Goal: Task Accomplishment & Management: Use online tool/utility

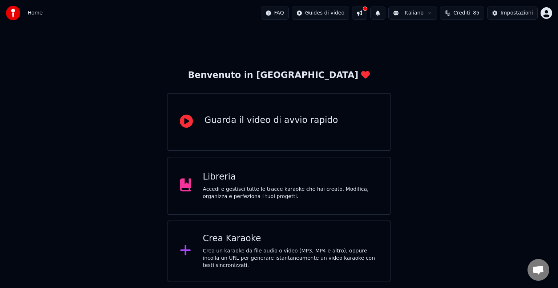
click at [232, 252] on div "Crea un karaoke da file audio o video (MP3, MP4 e altro), oppure incolla un URL…" at bounding box center [290, 259] width 175 height 22
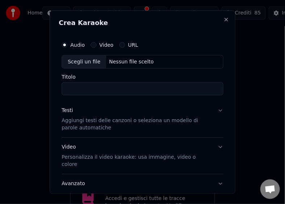
click at [76, 61] on div "Scegli un file" at bounding box center [84, 61] width 44 height 13
click at [80, 61] on div "Scegli un file" at bounding box center [84, 61] width 44 height 13
type input "**********"
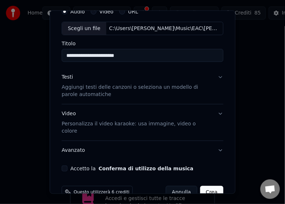
scroll to position [42, 0]
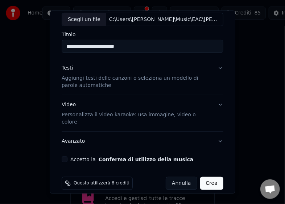
click at [204, 177] on button "Crea" at bounding box center [211, 183] width 23 height 13
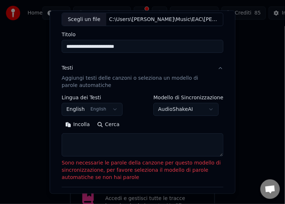
click at [85, 142] on textarea at bounding box center [143, 145] width 162 height 23
click at [78, 125] on button "Incolla" at bounding box center [78, 125] width 32 height 12
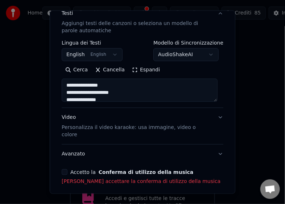
scroll to position [120, 0]
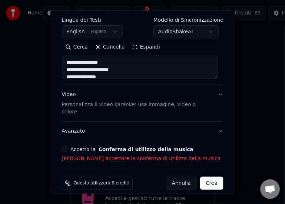
click at [66, 147] on button "Accetto la Conferma di utilizzo della musica" at bounding box center [65, 150] width 6 height 6
type textarea "**********"
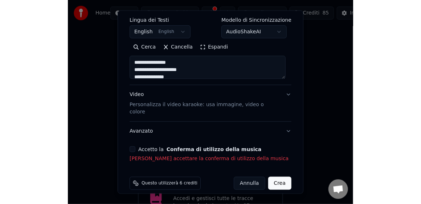
scroll to position [110, 0]
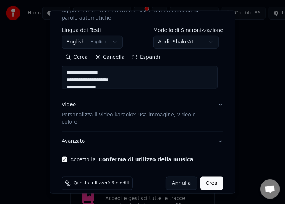
click at [208, 177] on button "Crea" at bounding box center [211, 183] width 23 height 13
select select "**"
type textarea "**********"
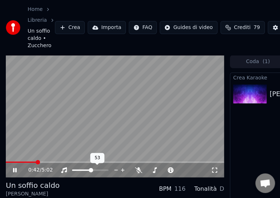
click at [91, 172] on span at bounding box center [91, 170] width 4 height 4
click at [87, 170] on span at bounding box center [87, 170] width 4 height 4
click at [14, 169] on icon at bounding box center [15, 170] width 4 height 4
click at [107, 29] on button "Importa" at bounding box center [107, 27] width 38 height 13
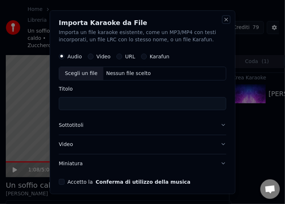
click at [224, 19] on button "Close" at bounding box center [227, 19] width 6 height 6
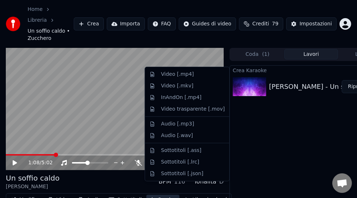
click at [160, 195] on button "Scarica" at bounding box center [162, 200] width 33 height 10
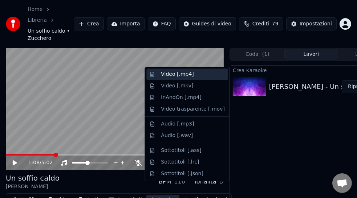
click at [185, 76] on div "Video [.mp4]" at bounding box center [177, 74] width 33 height 7
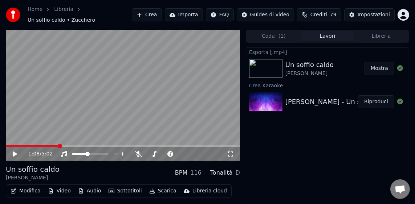
click at [379, 66] on button "Mostra" at bounding box center [380, 68] width 30 height 13
click at [371, 14] on div "Impostazioni" at bounding box center [374, 14] width 32 height 7
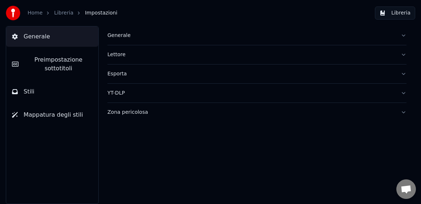
click at [44, 34] on span "Generale" at bounding box center [37, 36] width 27 height 9
click at [36, 36] on span "Generale" at bounding box center [37, 36] width 27 height 9
click at [125, 38] on div "Generale" at bounding box center [251, 35] width 288 height 7
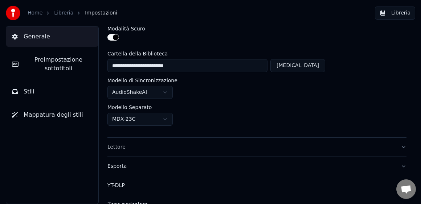
scroll to position [16, 0]
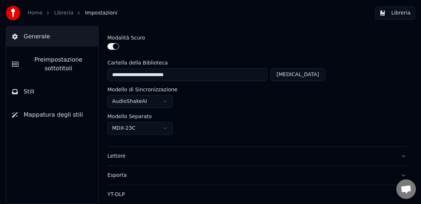
click at [93, 13] on span "Impostazioni" at bounding box center [101, 12] width 32 height 7
click at [311, 76] on button "Cambia" at bounding box center [297, 74] width 55 height 13
click at [306, 76] on button "Reimposta" at bounding box center [305, 74] width 39 height 13
type input "**********"
click at [398, 174] on button "Esporta" at bounding box center [256, 175] width 299 height 19
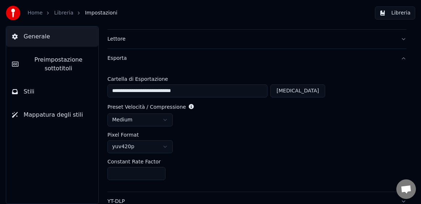
click at [313, 91] on button "Cambia" at bounding box center [297, 91] width 55 height 13
click at [309, 92] on button "Reimposta" at bounding box center [305, 91] width 39 height 13
type input "**********"
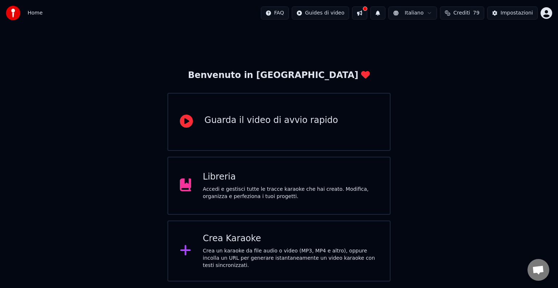
click at [215, 192] on div "Accedi e gestisci tutte le tracce karaoke che hai creato. Modifica, organizza e…" at bounding box center [290, 193] width 175 height 15
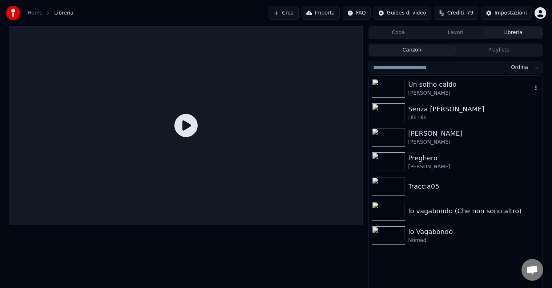
click at [401, 89] on img at bounding box center [387, 88] width 33 height 19
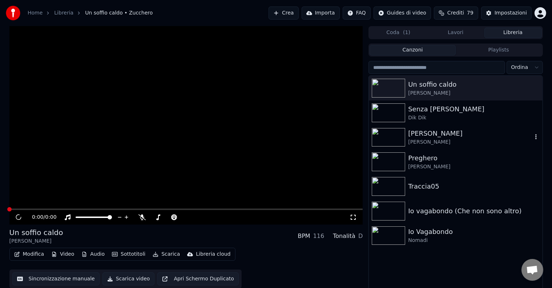
click at [399, 141] on img at bounding box center [387, 137] width 33 height 19
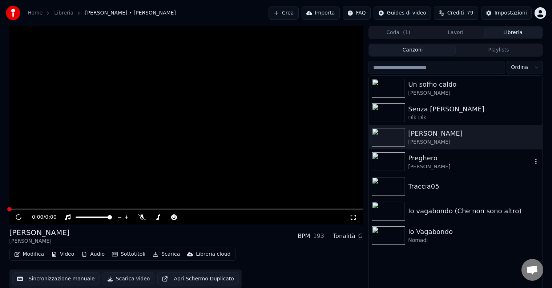
click at [396, 159] on img at bounding box center [387, 161] width 33 height 19
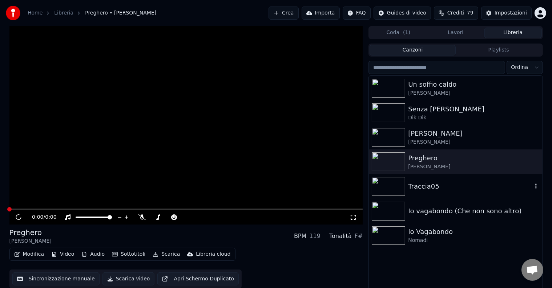
click at [394, 187] on img at bounding box center [387, 186] width 33 height 19
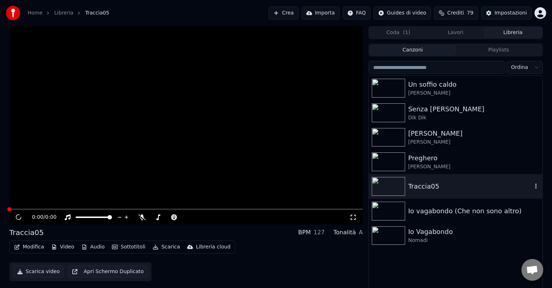
click at [392, 213] on img at bounding box center [387, 211] width 33 height 19
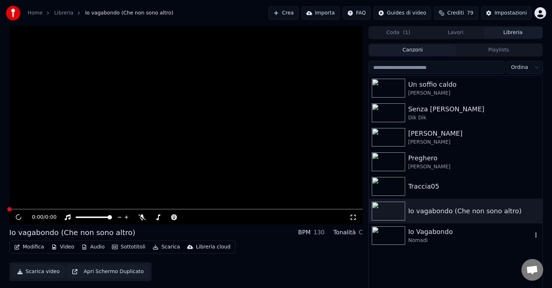
click at [386, 240] on img at bounding box center [387, 236] width 33 height 19
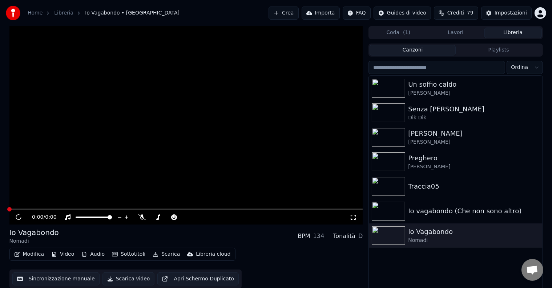
click at [163, 114] on video at bounding box center [185, 125] width 353 height 199
drag, startPoint x: 259, startPoint y: 106, endPoint x: 479, endPoint y: 11, distance: 238.8
click at [260, 106] on video at bounding box center [185, 125] width 353 height 199
click at [176, 108] on video at bounding box center [185, 125] width 353 height 199
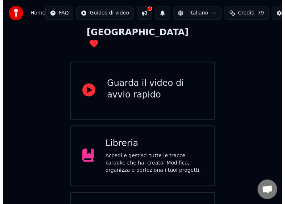
scroll to position [87, 0]
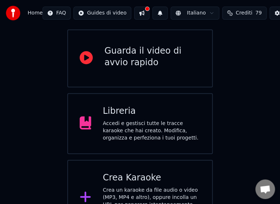
click at [125, 187] on div "Crea un karaoke da file audio o video (MP3, MP4 e altro), oppure incolla un URL…" at bounding box center [152, 205] width 98 height 36
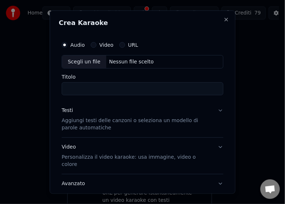
click at [82, 61] on div "Scegli un file" at bounding box center [84, 61] width 44 height 13
type input "**********"
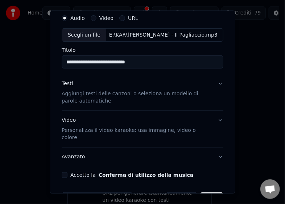
scroll to position [42, 0]
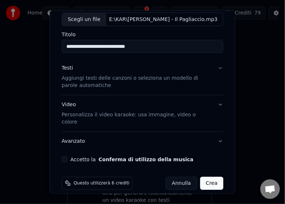
click at [204, 179] on button "Crea" at bounding box center [211, 183] width 23 height 13
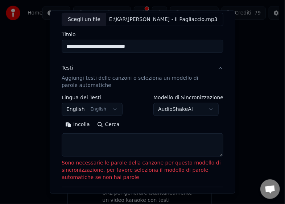
click at [77, 126] on button "Incolla" at bounding box center [78, 125] width 32 height 12
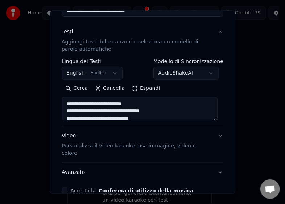
scroll to position [115, 0]
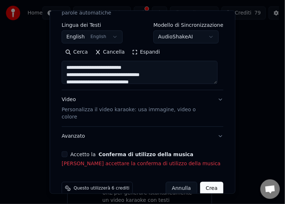
click at [67, 152] on button "Accetto la Conferma di utilizzo della musica" at bounding box center [65, 155] width 6 height 6
type textarea "**********"
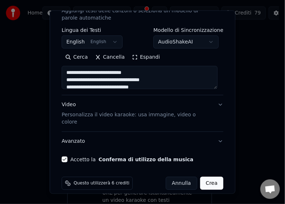
click at [206, 177] on button "Crea" at bounding box center [211, 183] width 23 height 13
select select "**"
type textarea "**********"
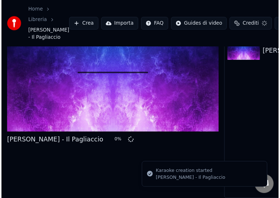
scroll to position [49, 0]
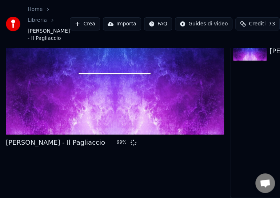
click at [139, 147] on div "Cesare Cremonini - Il Pagliaccio 99 %" at bounding box center [115, 143] width 218 height 10
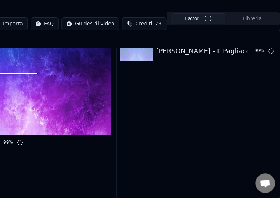
scroll to position [55, 113]
drag, startPoint x: 217, startPoint y: 192, endPoint x: 93, endPoint y: 199, distance: 124.4
click at [93, 163] on html "Home Libreria Cesare Cremonini - Il Pagliaccio Crea Importa FAQ Guides di video…" at bounding box center [27, 63] width 280 height 198
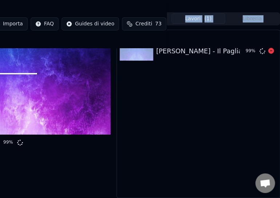
click at [208, 47] on div "Cesare Cremonini - Il Pagliaccio" at bounding box center [205, 51] width 99 height 10
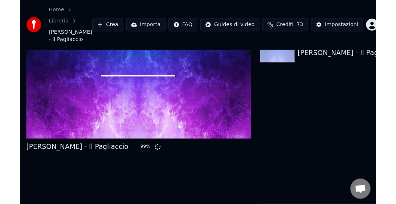
scroll to position [0, 0]
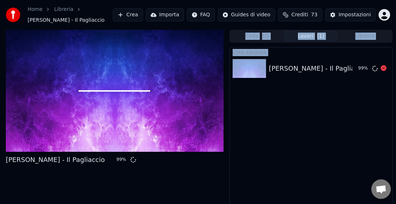
click at [331, 69] on div "Cesare Cremonini - Il Pagliaccio" at bounding box center [318, 69] width 99 height 10
click at [256, 67] on img at bounding box center [249, 68] width 33 height 19
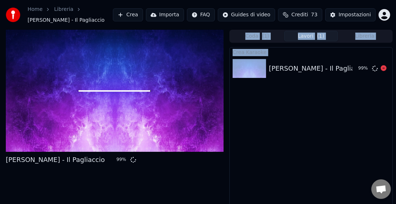
click at [256, 67] on img at bounding box center [249, 68] width 33 height 19
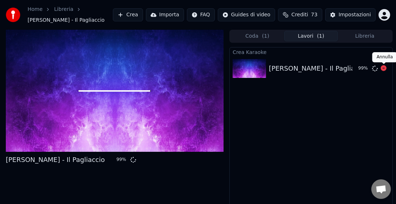
click at [383, 68] on icon at bounding box center [384, 68] width 6 height 6
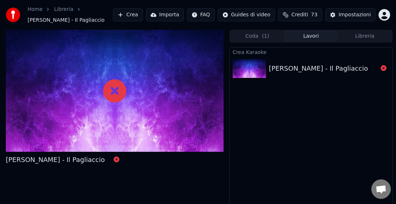
click at [254, 67] on img at bounding box center [249, 68] width 33 height 19
click at [109, 91] on icon at bounding box center [114, 91] width 23 height 23
click at [71, 20] on span "Cesare Cremonini - Il Pagliaccio" at bounding box center [66, 20] width 77 height 7
click at [38, 11] on link "Home" at bounding box center [35, 9] width 15 height 7
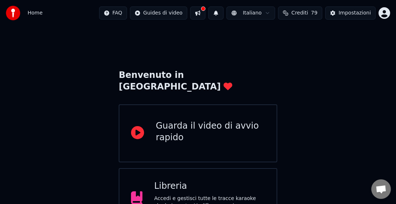
click at [39, 9] on span "Home" at bounding box center [35, 12] width 15 height 7
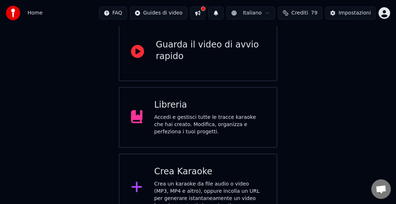
scroll to position [87, 0]
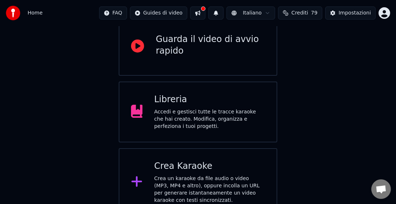
click at [203, 109] on div "Accedi e gestisci tutte le tracce karaoke che hai creato. Modifica, organizza e…" at bounding box center [209, 120] width 111 height 22
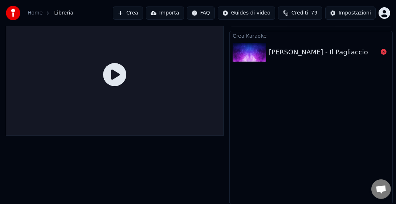
click at [349, 53] on div "Cesare Cremonini - Il Pagliaccio" at bounding box center [318, 52] width 99 height 10
click at [383, 53] on icon at bounding box center [384, 52] width 6 height 6
click at [113, 76] on icon at bounding box center [114, 74] width 23 height 23
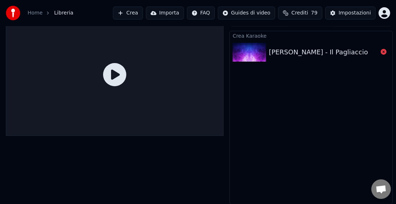
click at [28, 12] on link "Home" at bounding box center [35, 12] width 15 height 7
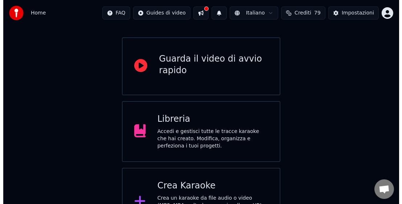
scroll to position [87, 0]
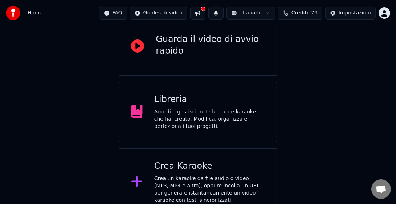
click at [180, 161] on div "Crea Karaoke Crea un karaoke da file audio o video (MP3, MP4 e altro), oppure i…" at bounding box center [209, 183] width 111 height 44
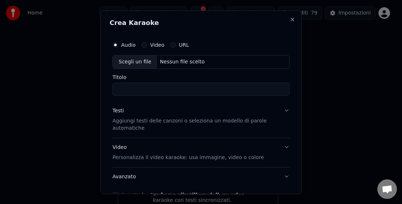
click at [132, 60] on div "Scegli un file" at bounding box center [135, 61] width 44 height 13
type input "**********"
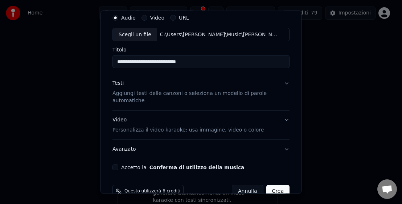
scroll to position [42, 0]
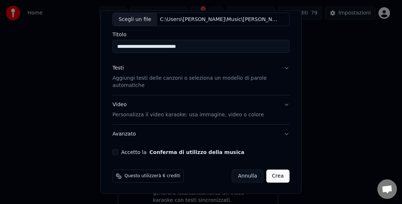
click at [115, 153] on button "Accetto la Conferma di utilizzo della musica" at bounding box center [116, 153] width 6 height 6
click at [268, 176] on button "Crea" at bounding box center [277, 176] width 23 height 13
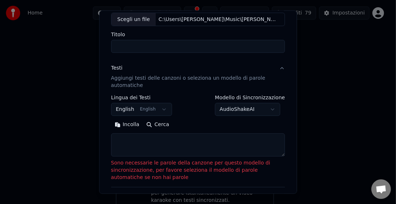
select select
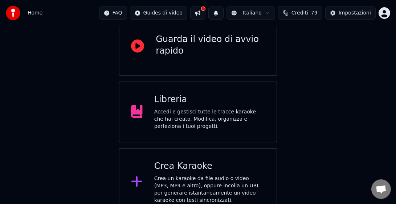
click at [187, 175] on div "Crea un karaoke da file audio o video (MP3, MP4 e altro), oppure incolla un URL…" at bounding box center [209, 189] width 111 height 29
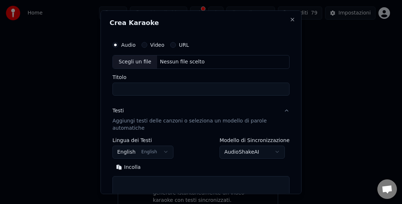
click at [130, 167] on button "Incolla" at bounding box center [129, 168] width 32 height 12
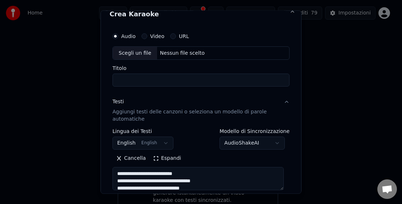
scroll to position [0, 0]
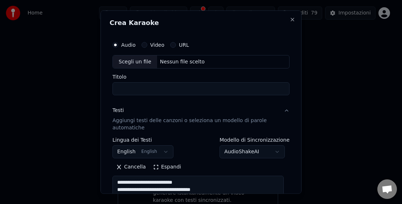
click at [134, 63] on div "Scegli un file" at bounding box center [135, 61] width 44 height 13
type textarea "**********"
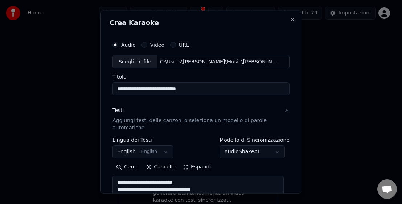
type input "**********"
type textarea "**********"
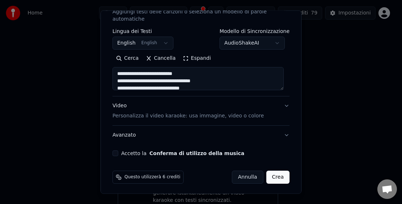
scroll to position [110, 0]
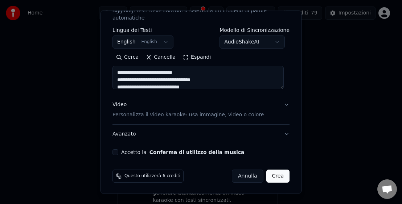
click at [117, 152] on button "Accetto la Conferma di utilizzo della musica" at bounding box center [116, 153] width 6 height 6
click at [269, 176] on button "Crea" at bounding box center [277, 176] width 23 height 13
select select "**"
type textarea "**********"
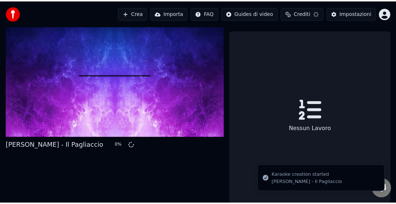
scroll to position [16, 0]
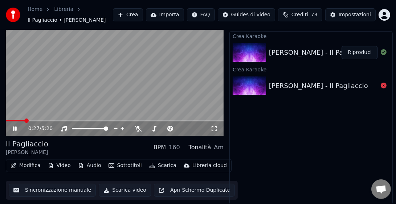
click at [16, 127] on icon at bounding box center [15, 129] width 4 height 4
click at [162, 166] on button "Scarica" at bounding box center [162, 166] width 33 height 10
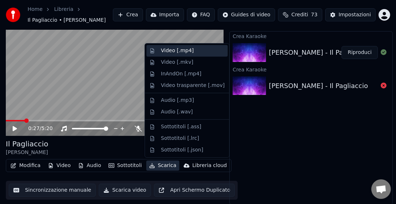
click at [164, 50] on div "Video [.mp4]" at bounding box center [177, 50] width 33 height 7
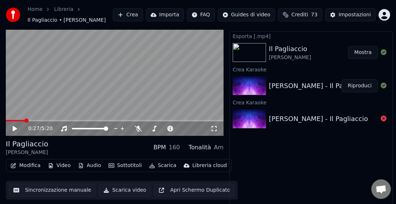
click at [360, 51] on button "Mostra" at bounding box center [363, 52] width 30 height 13
click at [366, 53] on button "Mostra" at bounding box center [363, 52] width 30 height 13
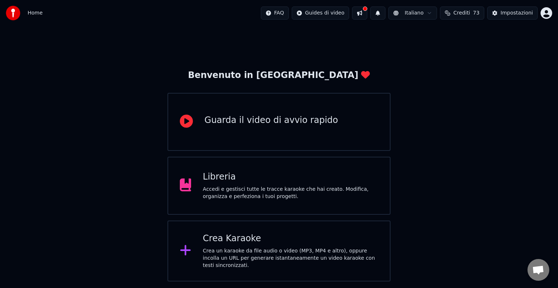
click at [255, 259] on div "Crea un karaoke da file audio o video (MP3, MP4 e altro), oppure incolla un URL…" at bounding box center [290, 259] width 175 height 22
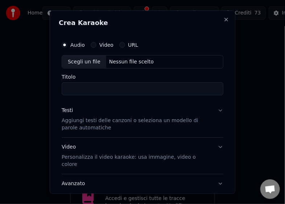
click at [82, 61] on div "Scegli un file" at bounding box center [84, 61] width 44 height 13
click at [77, 58] on div "Scegli un file" at bounding box center [84, 61] width 44 height 13
type input "**********"
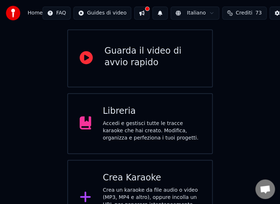
scroll to position [50, 0]
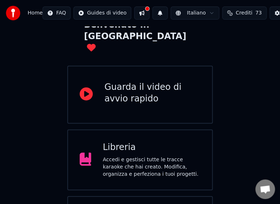
click at [32, 13] on span "Home" at bounding box center [35, 12] width 15 height 7
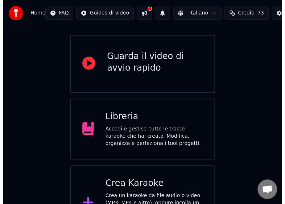
scroll to position [87, 0]
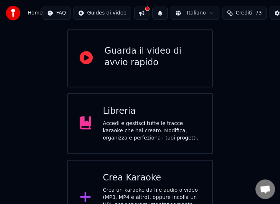
click at [136, 187] on div "Crea un karaoke da file audio o video (MP3, MP4 e altro), oppure incolla un URL…" at bounding box center [152, 205] width 98 height 36
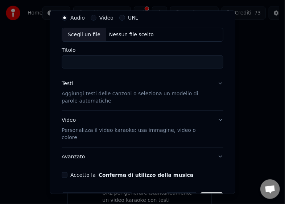
scroll to position [42, 0]
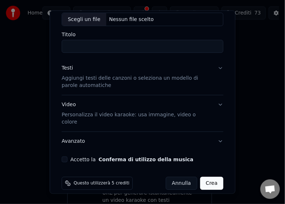
click at [65, 157] on button "Accetto la Conferma di utilizzo della musica" at bounding box center [65, 160] width 6 height 6
click at [79, 78] on p "Aggiungi testi delle canzoni o seleziona un modello di parole automatiche" at bounding box center [137, 82] width 150 height 15
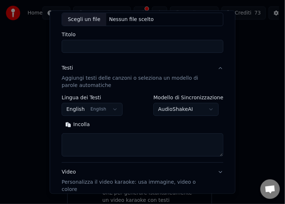
click at [75, 126] on button "Incolla" at bounding box center [78, 125] width 32 height 12
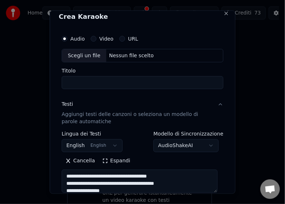
scroll to position [0, 0]
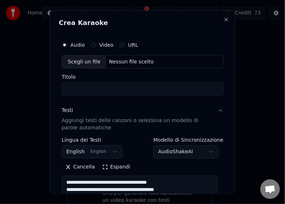
click at [78, 58] on div "Scegli un file" at bounding box center [84, 61] width 44 height 13
type textarea "**********"
type input "**********"
type textarea "**********"
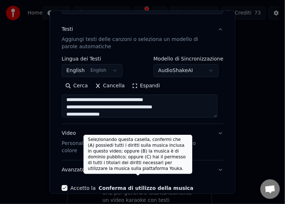
scroll to position [110, 0]
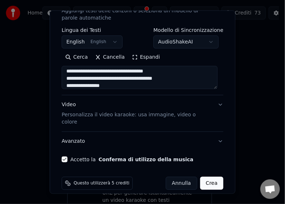
click at [209, 177] on button "Crea" at bounding box center [211, 183] width 23 height 13
select select "**"
type textarea "**********"
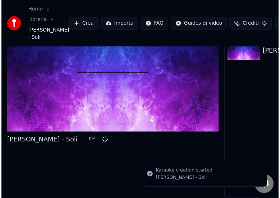
scroll to position [42, 0]
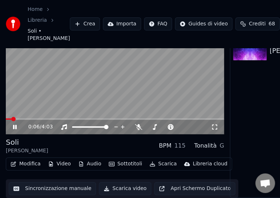
click at [16, 128] on icon at bounding box center [15, 127] width 4 height 4
click at [161, 166] on button "Scarica" at bounding box center [162, 164] width 33 height 10
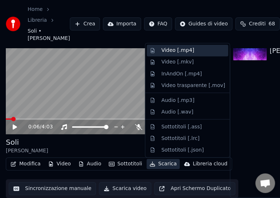
click at [179, 52] on div "Video [.mp4]" at bounding box center [177, 50] width 33 height 7
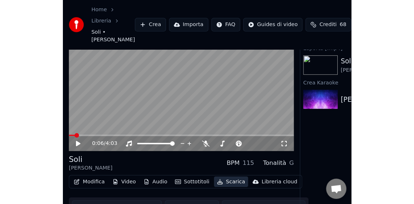
scroll to position [0, 0]
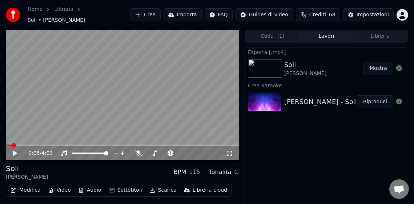
click at [377, 70] on button "Mostra" at bounding box center [378, 68] width 30 height 13
